Goal: Browse casually

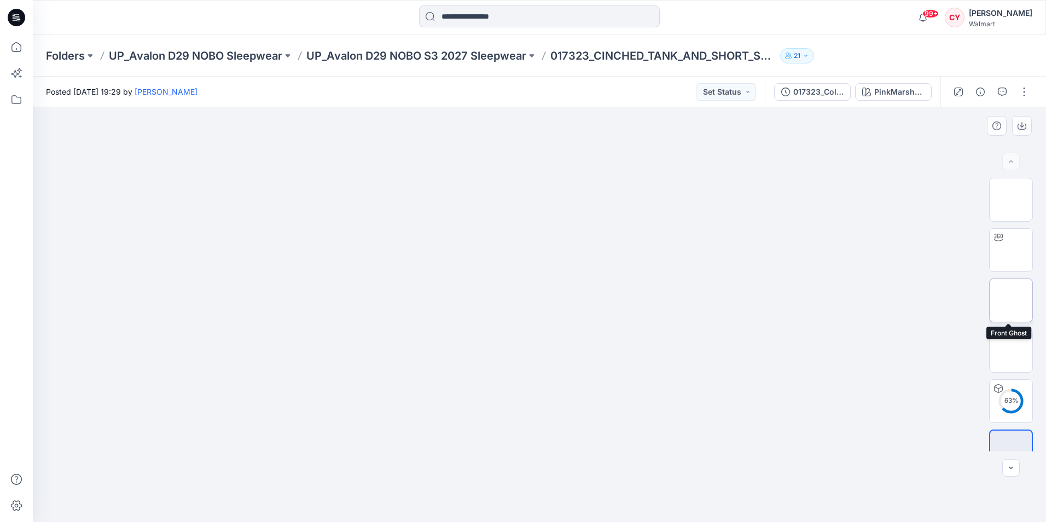
click at [1011, 300] on img at bounding box center [1011, 300] width 0 height 0
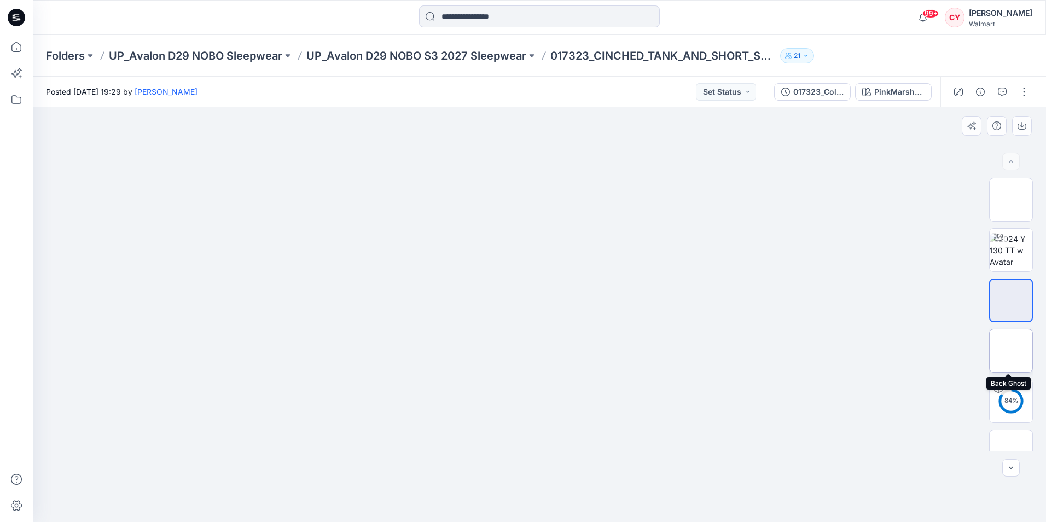
click at [1011, 351] on img at bounding box center [1011, 351] width 0 height 0
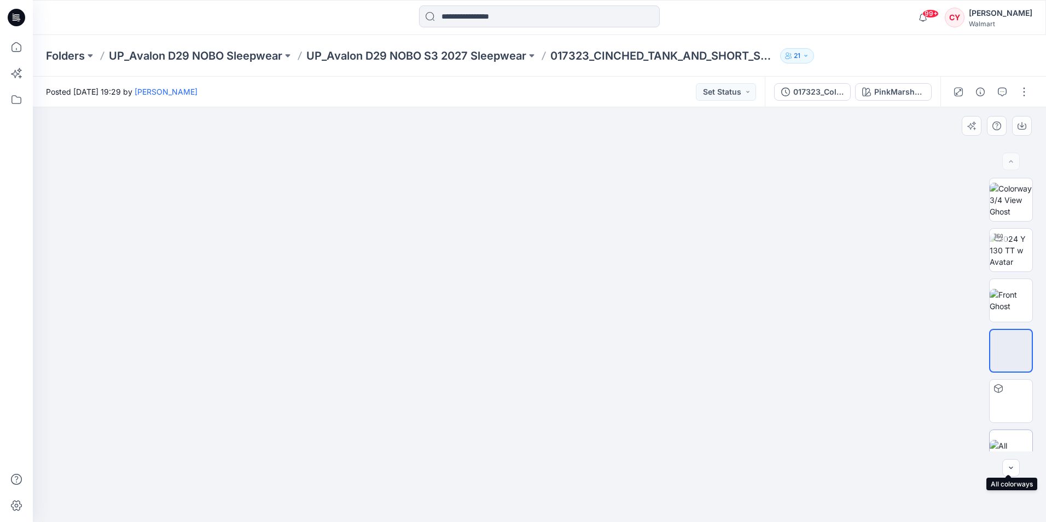
click at [1001, 446] on img at bounding box center [1010, 451] width 43 height 23
